Goal: Task Accomplishment & Management: Complete application form

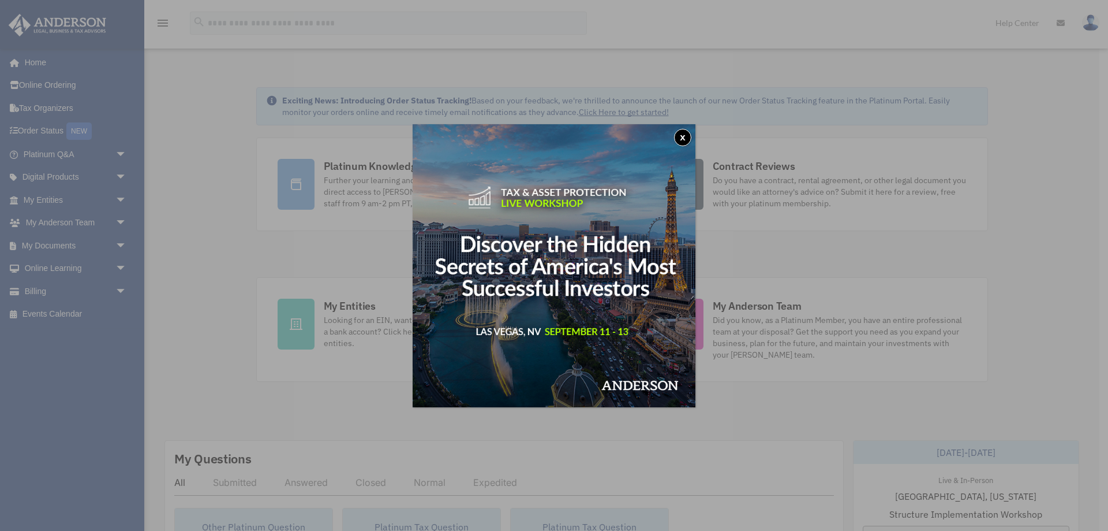
click at [680, 144] on button "x" at bounding box center [682, 137] width 17 height 17
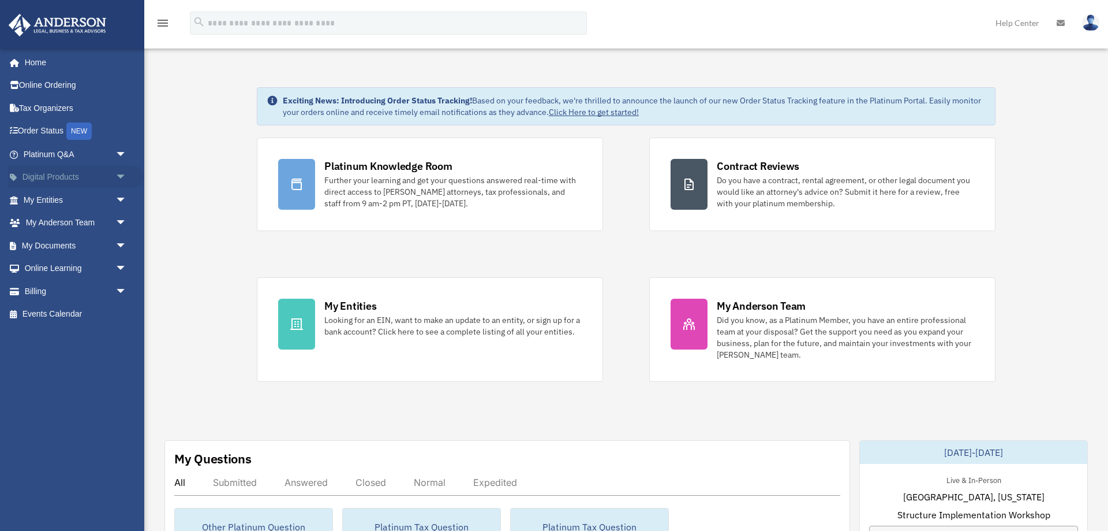
click at [115, 173] on span "arrow_drop_down" at bounding box center [126, 178] width 23 height 24
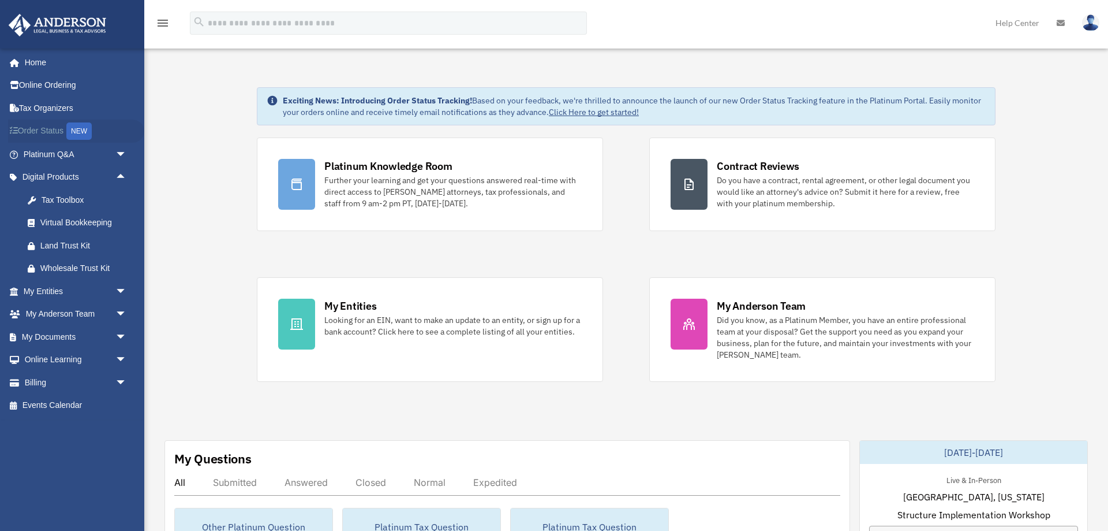
click at [64, 133] on link "Order Status NEW" at bounding box center [76, 131] width 136 height 24
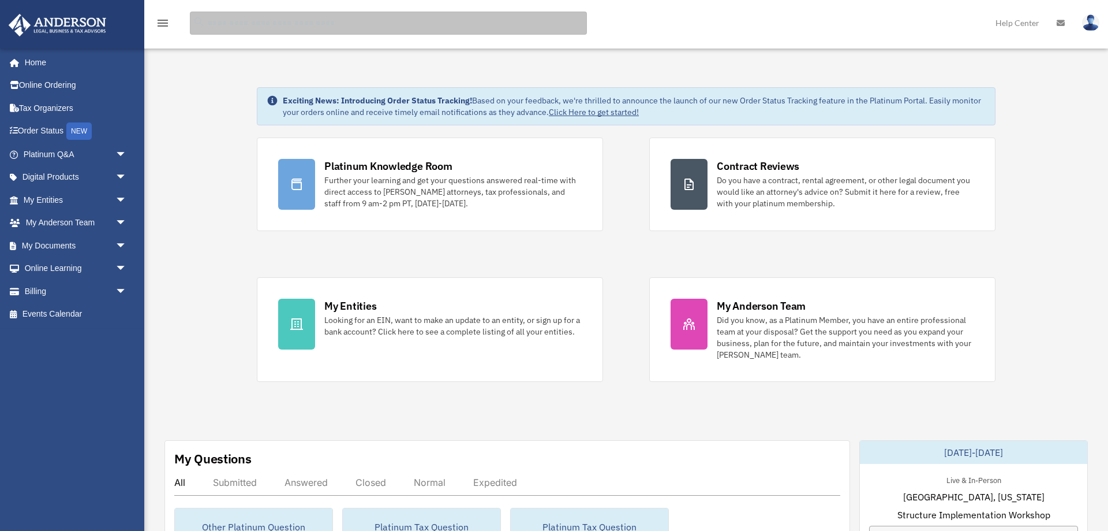
click at [264, 16] on input "search" at bounding box center [388, 23] width 397 height 23
type input "**********"
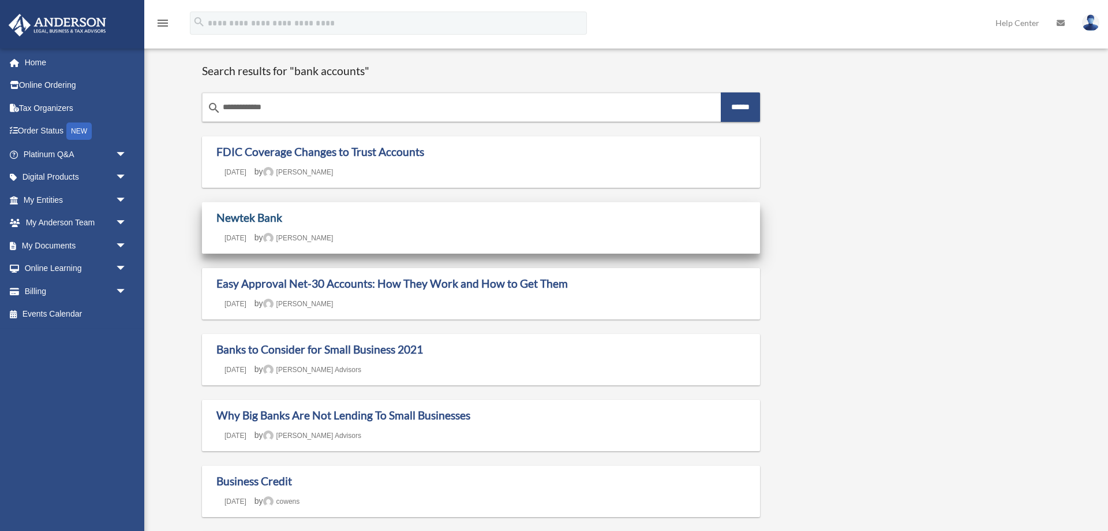
click at [267, 215] on link "Newtek Bank" at bounding box center [249, 217] width 66 height 13
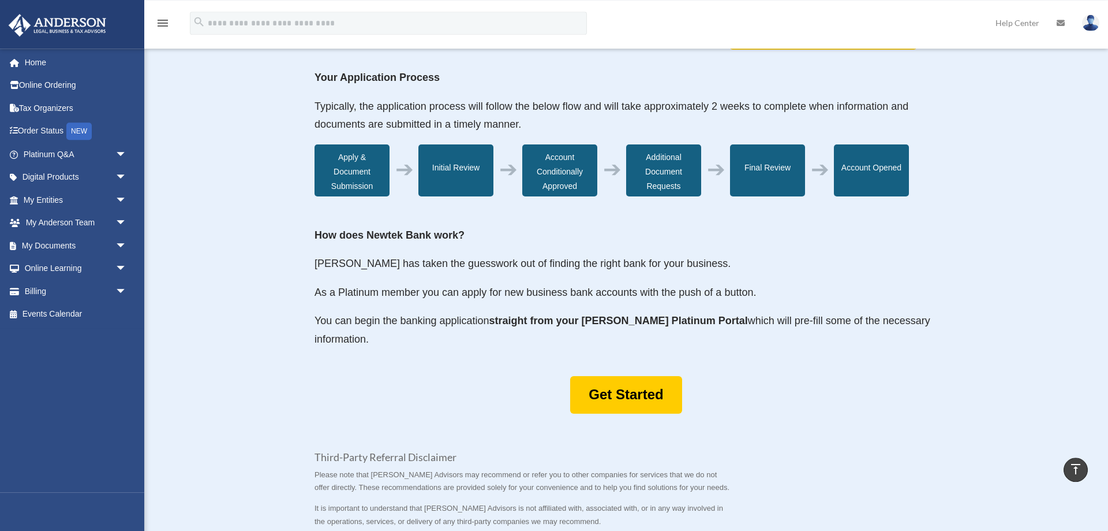
scroll to position [353, 0]
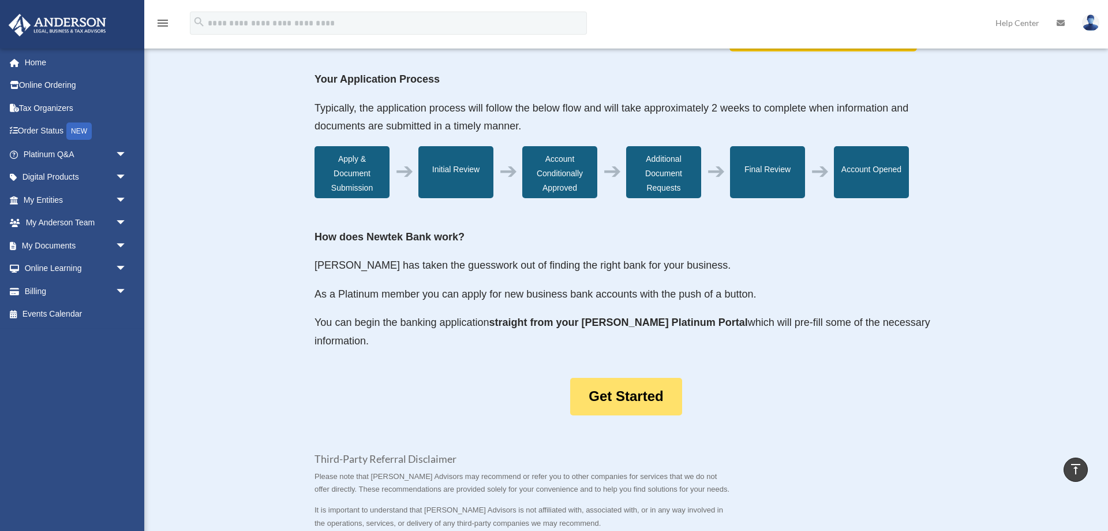
click at [619, 403] on link "Get Started" at bounding box center [625, 397] width 111 height 38
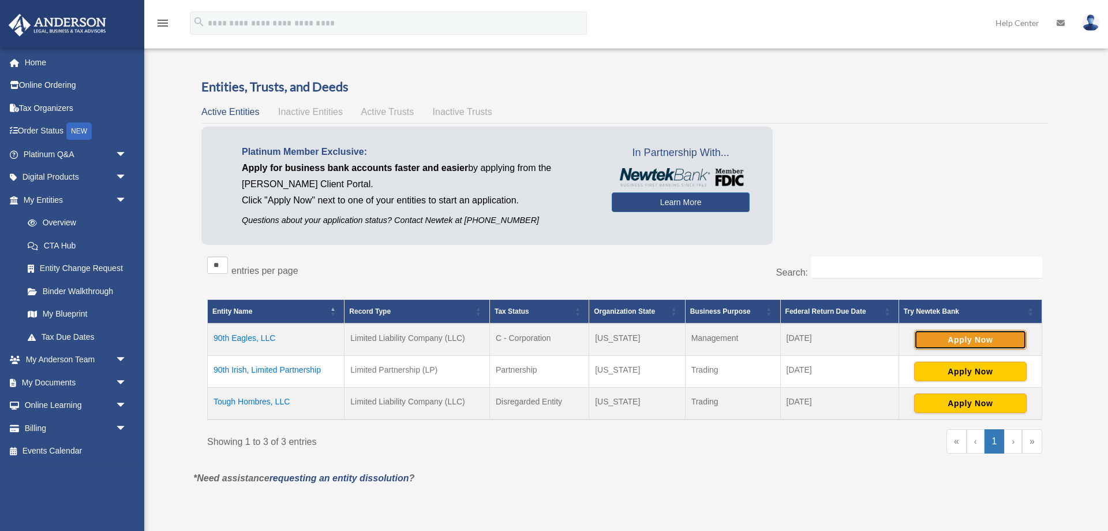
click at [958, 346] on button "Apply Now" at bounding box center [970, 340] width 113 height 20
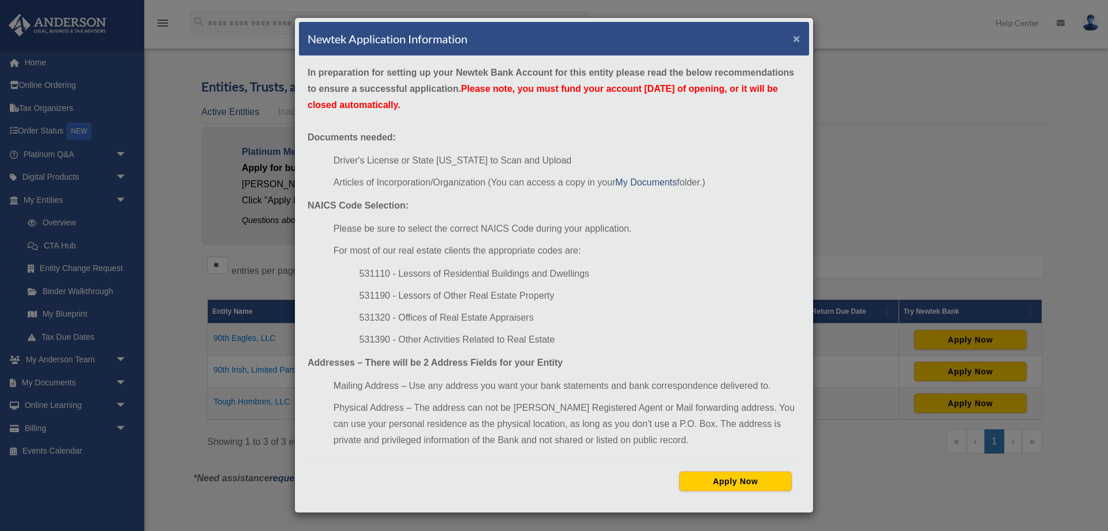
click at [799, 40] on button "×" at bounding box center [797, 38] width 8 height 12
